Goal: Find specific page/section: Find specific page/section

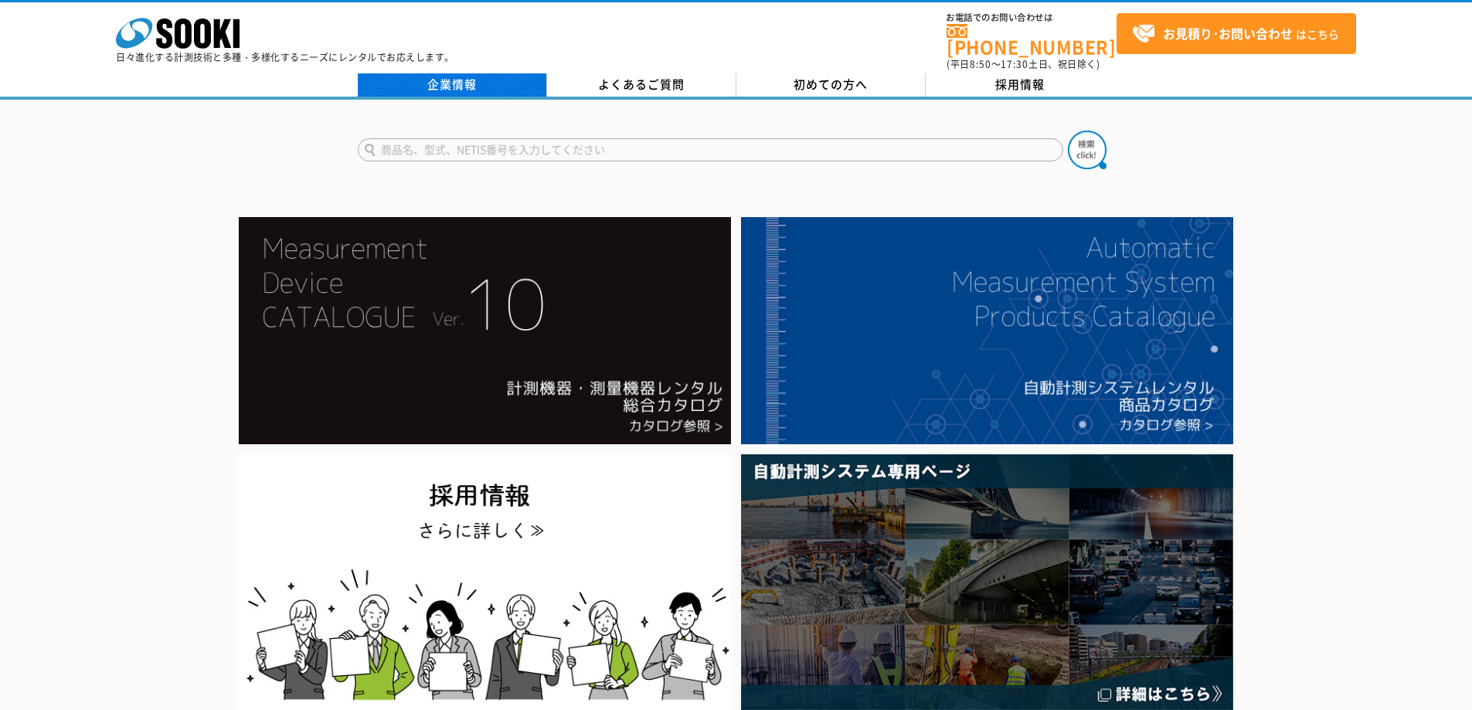
click at [445, 78] on link "企業情報" at bounding box center [452, 84] width 189 height 23
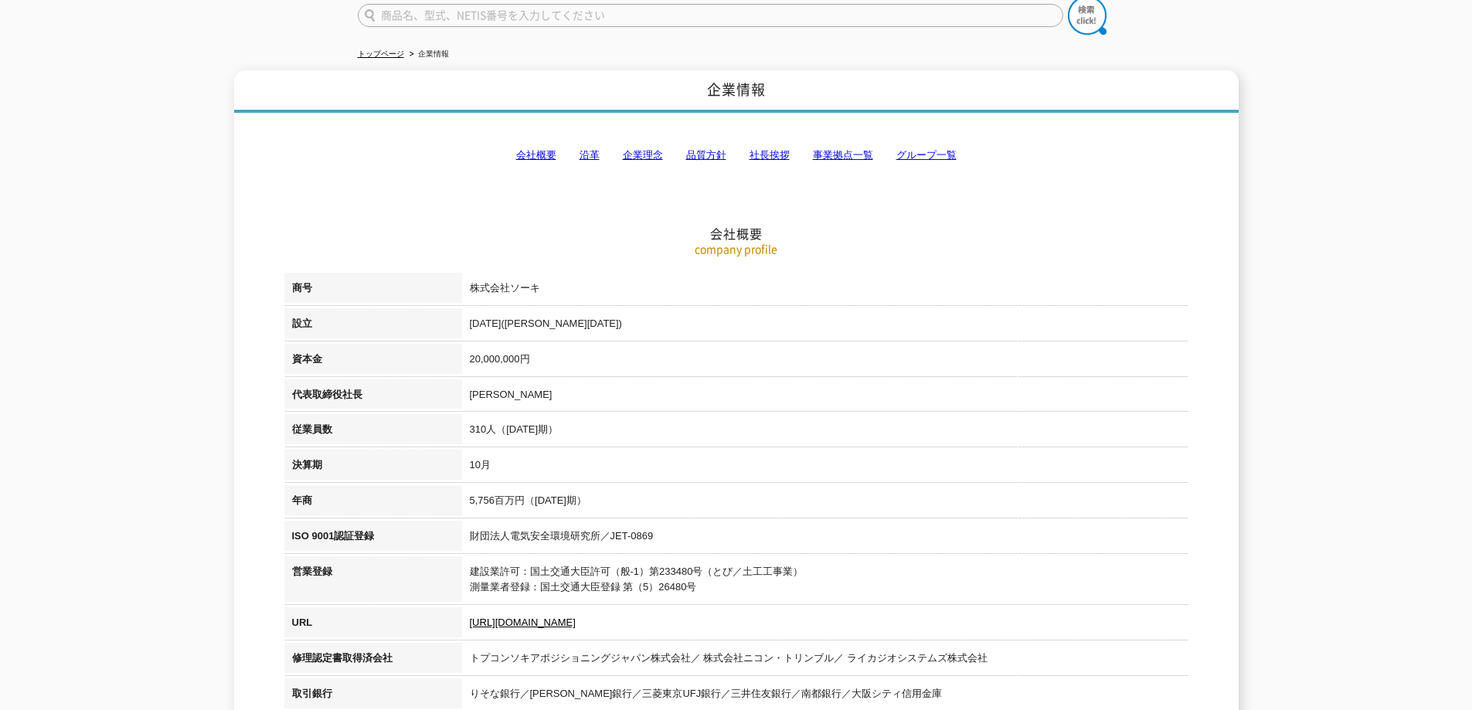
scroll to position [77, 0]
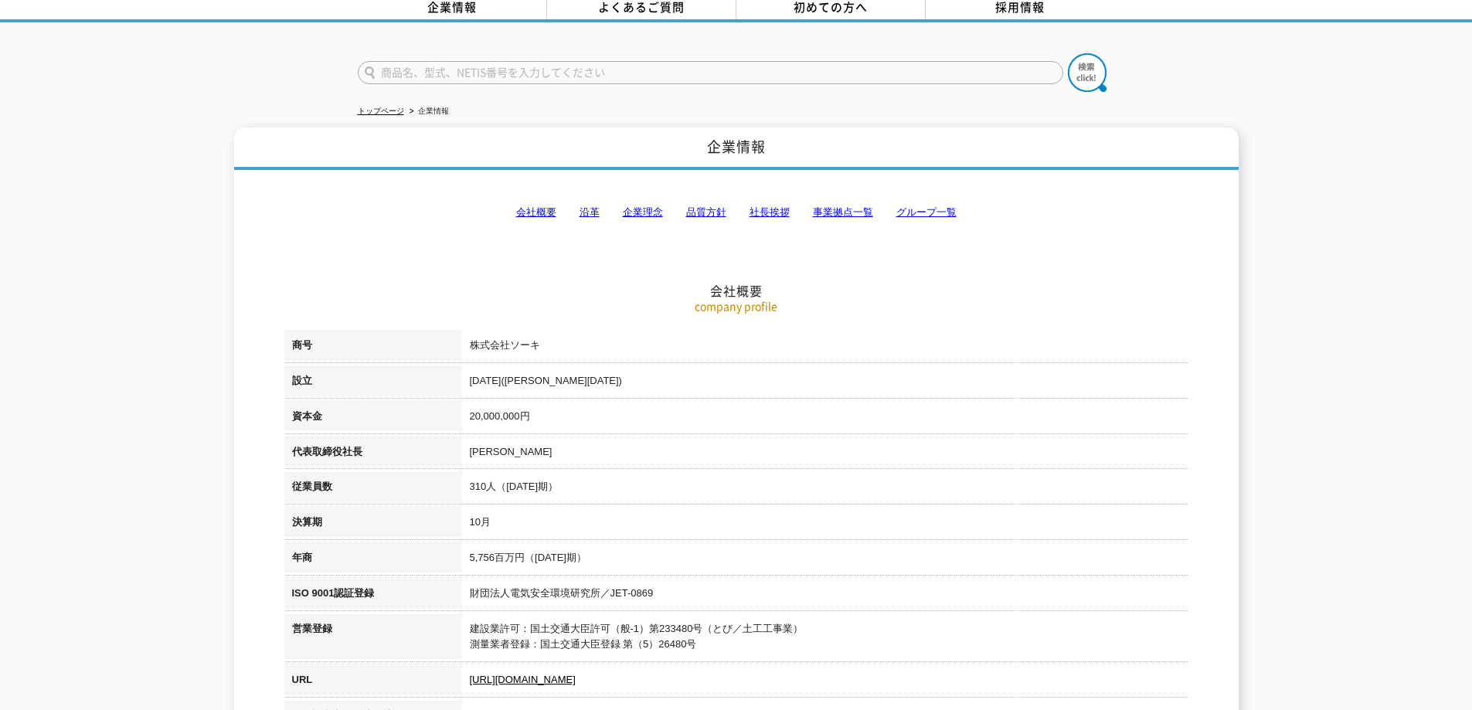
click at [843, 206] on link "事業拠点一覧" at bounding box center [843, 212] width 60 height 12
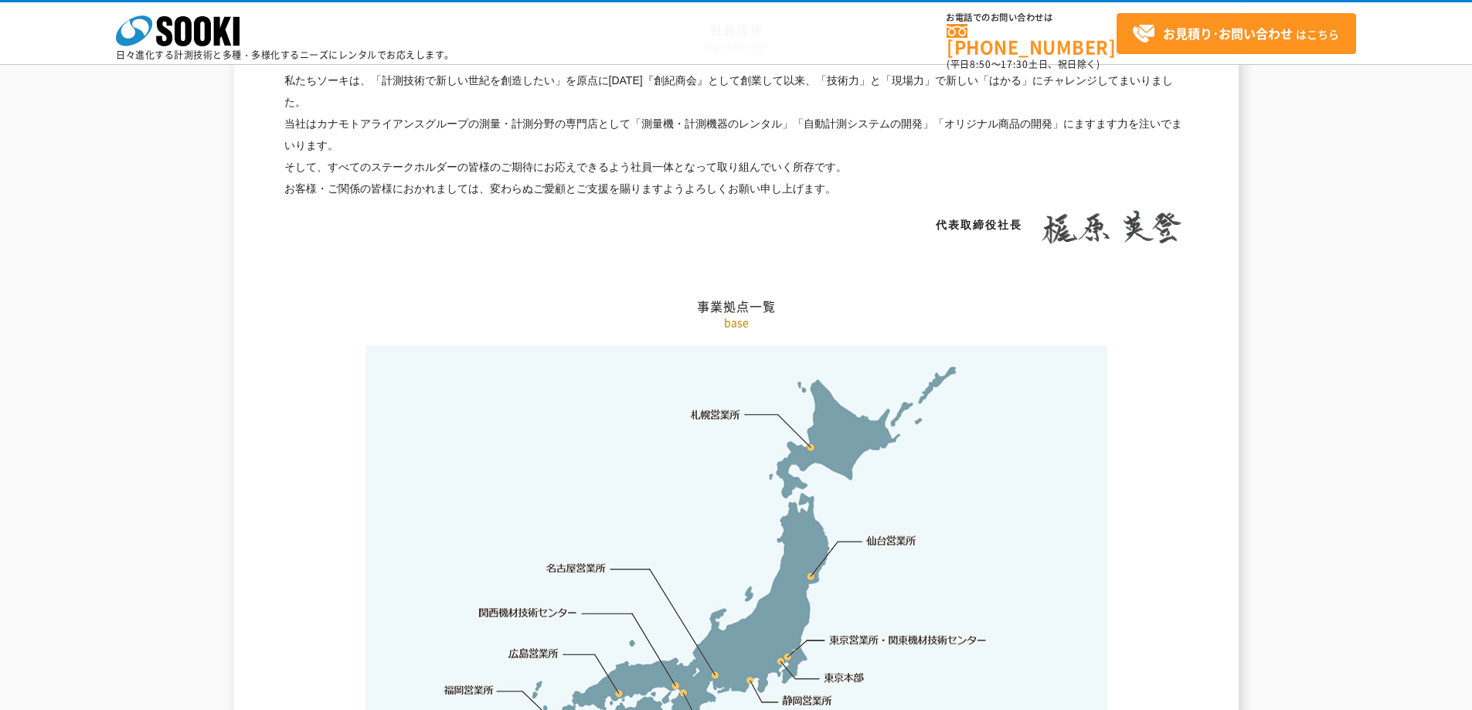
scroll to position [3103, 0]
